Goal: Connect with others: Connect with others

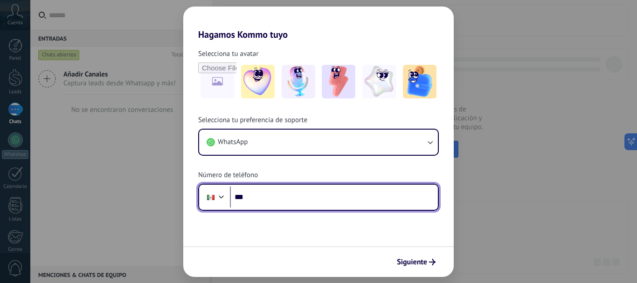
click at [311, 199] on input "***" at bounding box center [334, 197] width 208 height 21
paste input "**********"
type input "**********"
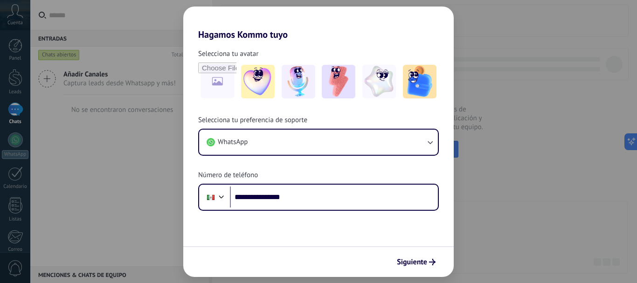
click at [419, 261] on span "Siguiente" at bounding box center [412, 262] width 30 height 7
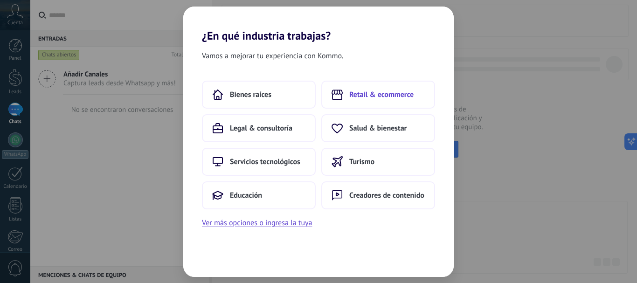
click at [374, 90] on span "Retail & ecommerce" at bounding box center [381, 94] width 64 height 9
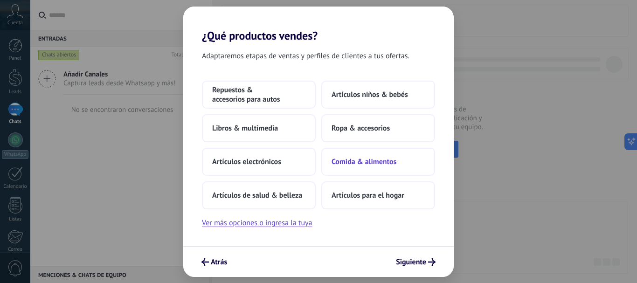
click at [395, 166] on span "Comida & alimentos" at bounding box center [364, 161] width 65 height 9
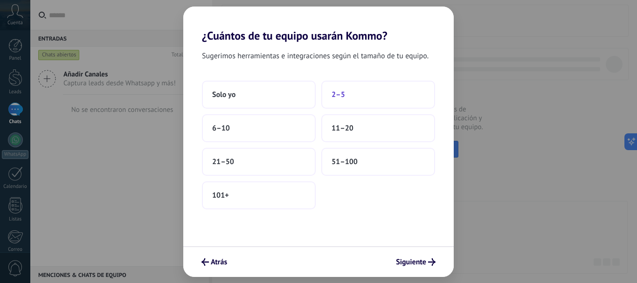
click at [341, 99] on button "2–5" at bounding box center [378, 95] width 114 height 28
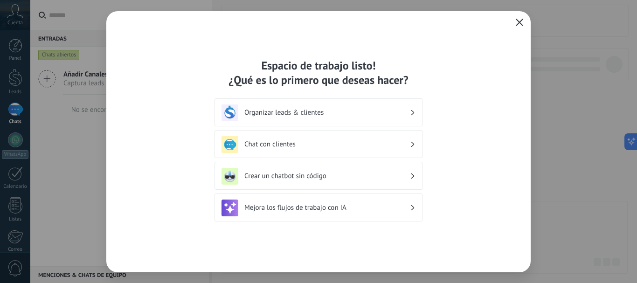
click at [384, 142] on h3 "Chat con clientes" at bounding box center [327, 144] width 166 height 9
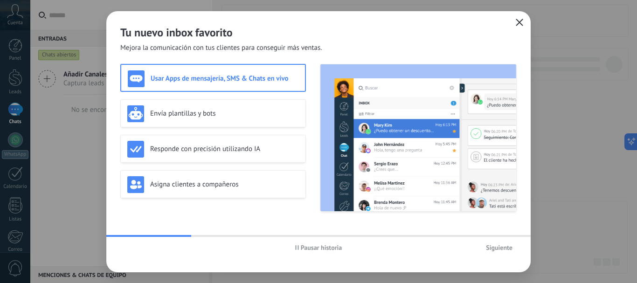
click at [500, 243] on button "Siguiente" at bounding box center [499, 248] width 35 height 14
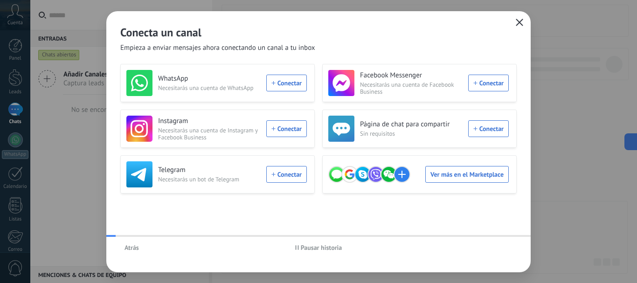
click at [501, 245] on div "Atrás Pausar historia" at bounding box center [318, 247] width 424 height 21
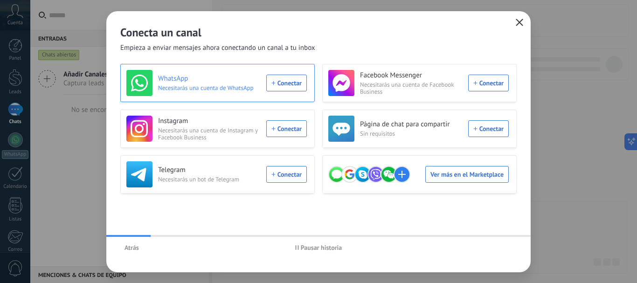
click at [282, 83] on div "WhatsApp Necesitarás una cuenta de WhatsApp Conectar" at bounding box center [216, 83] width 180 height 26
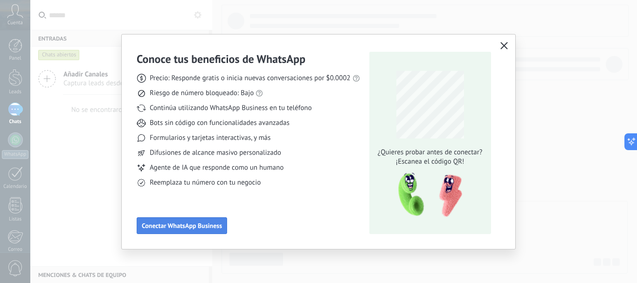
click at [205, 222] on span "Conectar WhatsApp Business" at bounding box center [182, 225] width 80 height 7
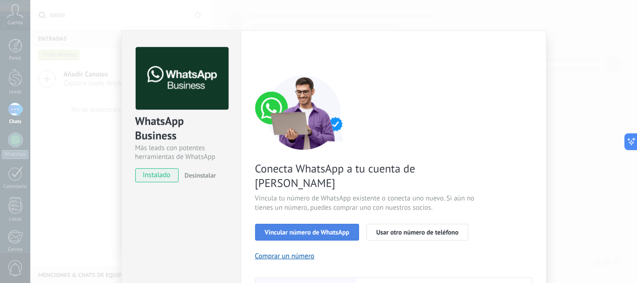
click at [329, 229] on span "Vincular número de WhatsApp" at bounding box center [307, 232] width 84 height 7
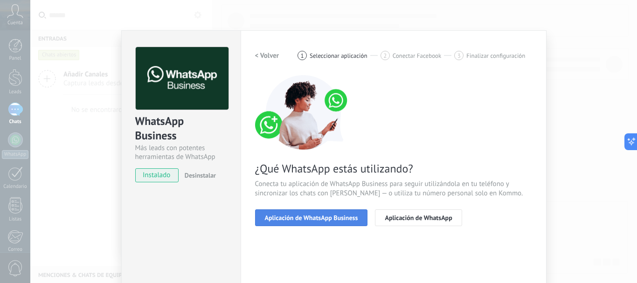
click at [358, 218] on button "Aplicación de WhatsApp Business" at bounding box center [311, 217] width 113 height 17
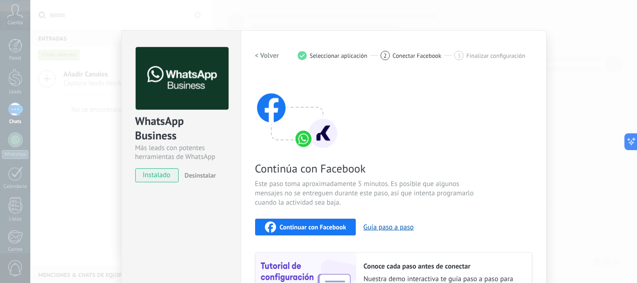
scroll to position [93, 0]
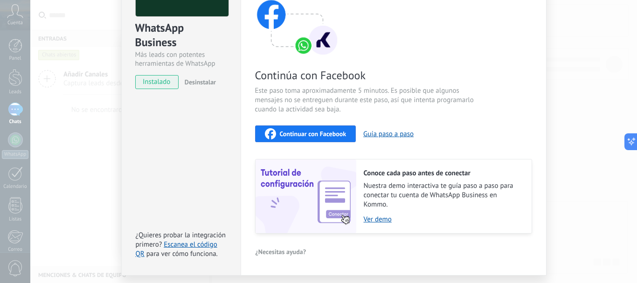
click at [346, 130] on button "Continuar con Facebook" at bounding box center [305, 133] width 101 height 17
